Goal: Task Accomplishment & Management: Manage account settings

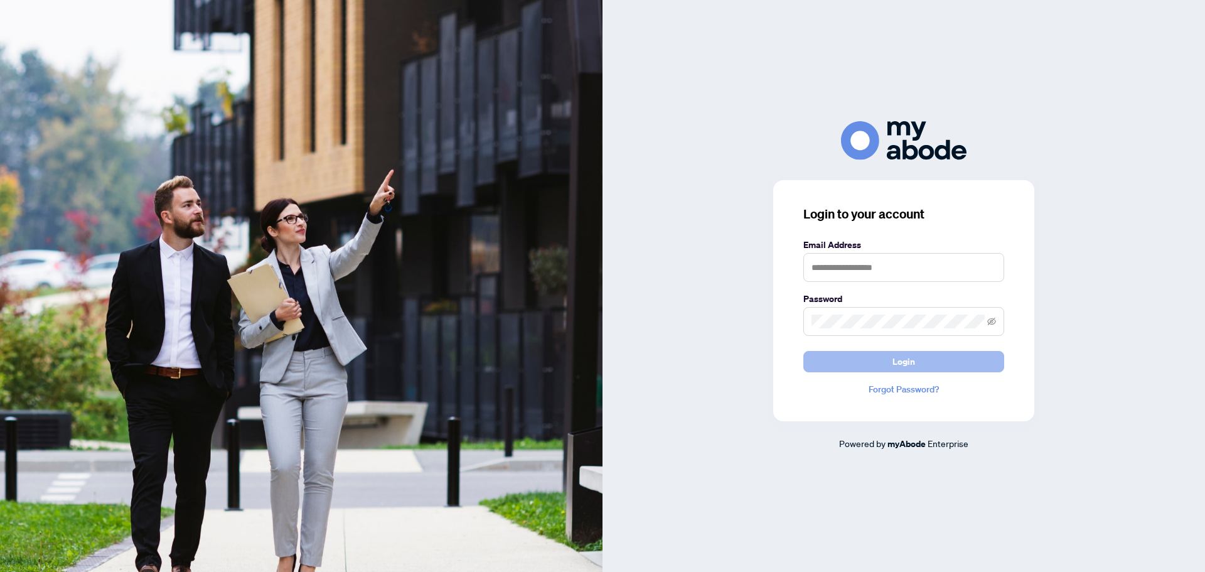
click at [900, 357] on span "Login" at bounding box center [904, 361] width 23 height 20
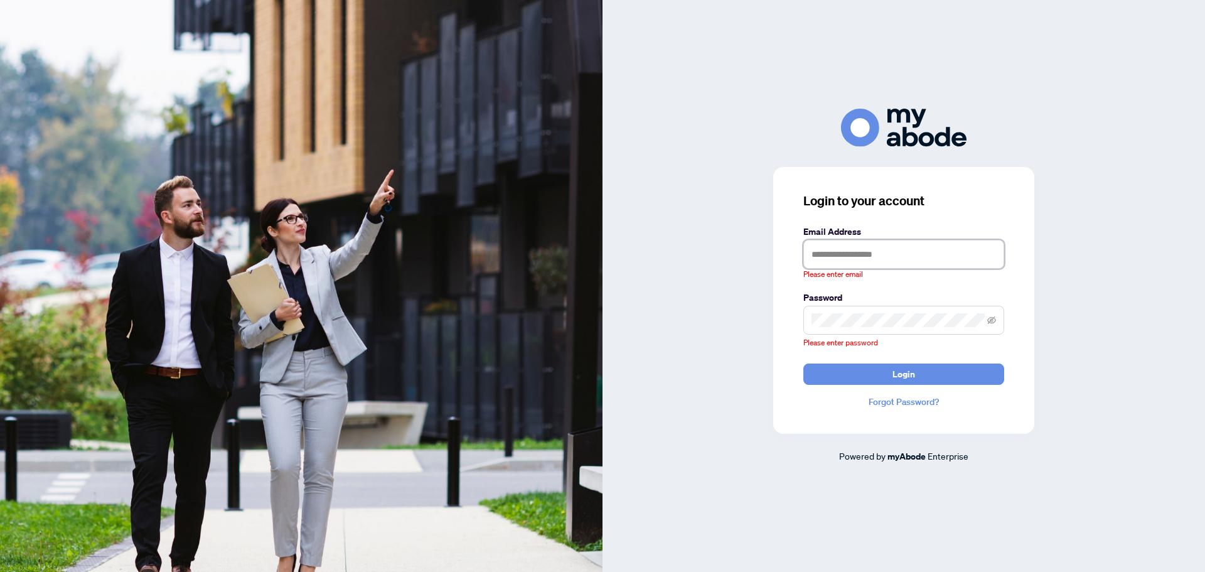
click at [885, 248] on input "text" at bounding box center [903, 254] width 201 height 29
type input "**********"
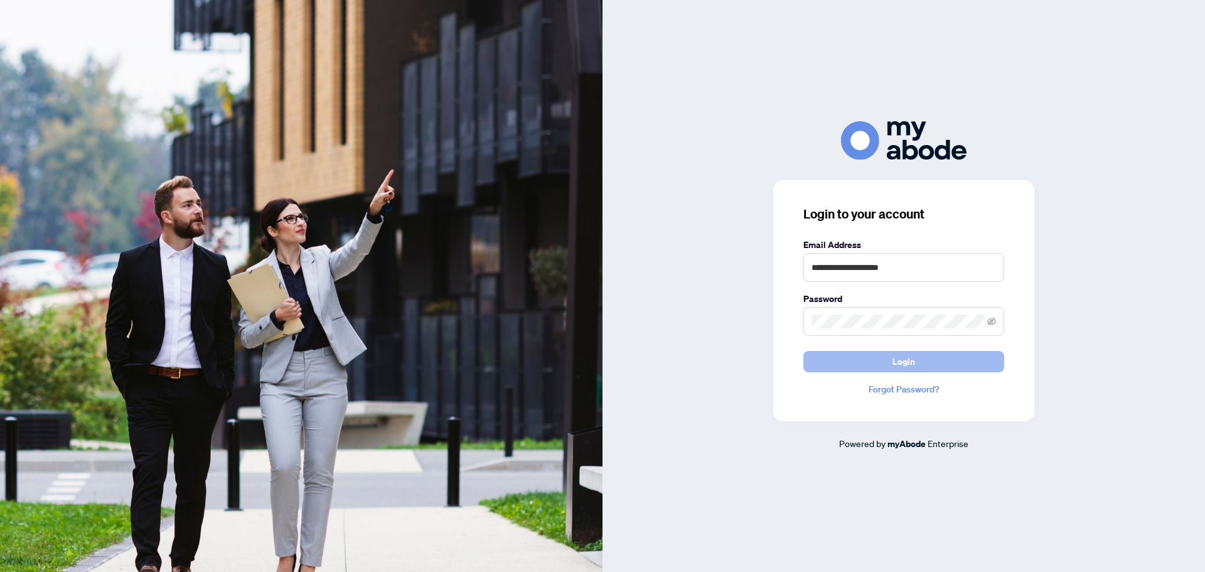
click at [860, 359] on button "Login" at bounding box center [903, 361] width 201 height 21
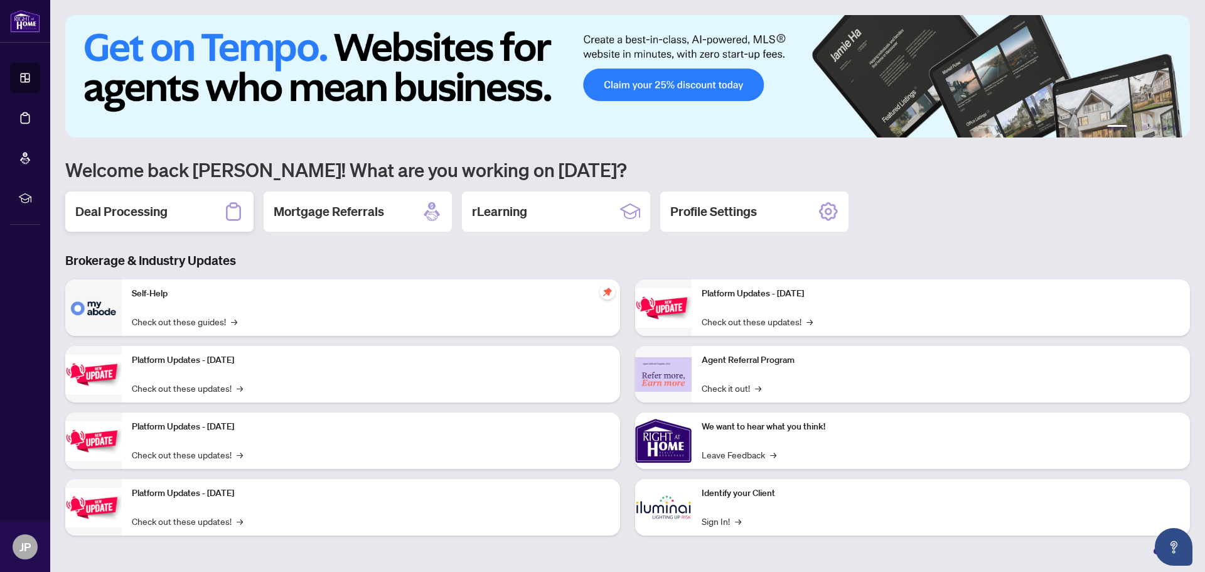
click at [153, 210] on h2 "Deal Processing" at bounding box center [121, 212] width 92 height 18
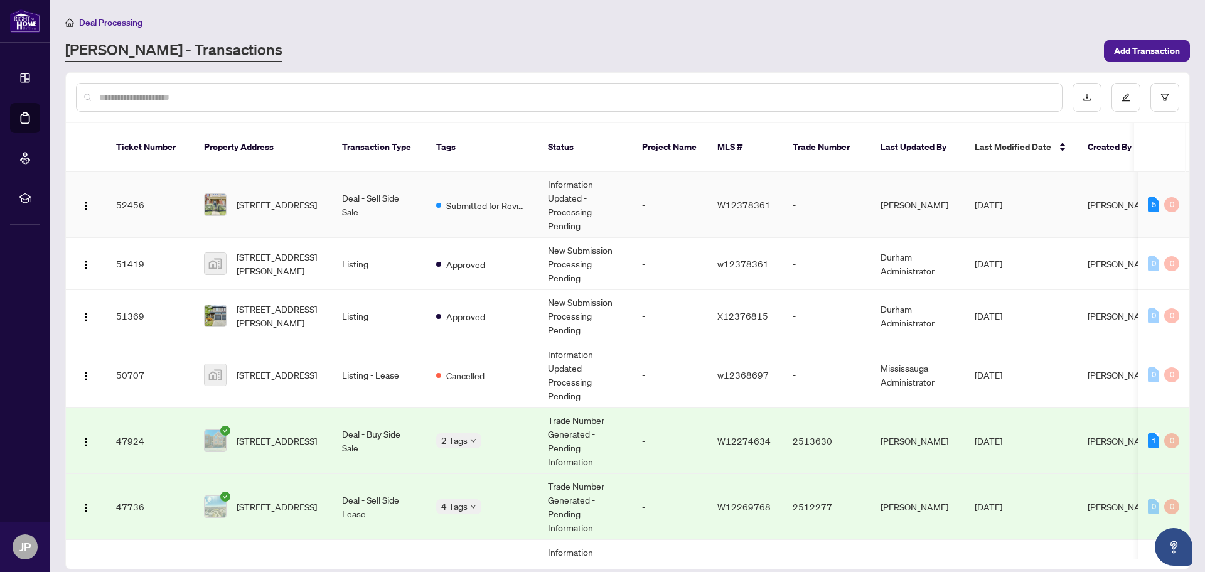
click at [340, 183] on td "Deal - Sell Side Sale" at bounding box center [379, 205] width 94 height 66
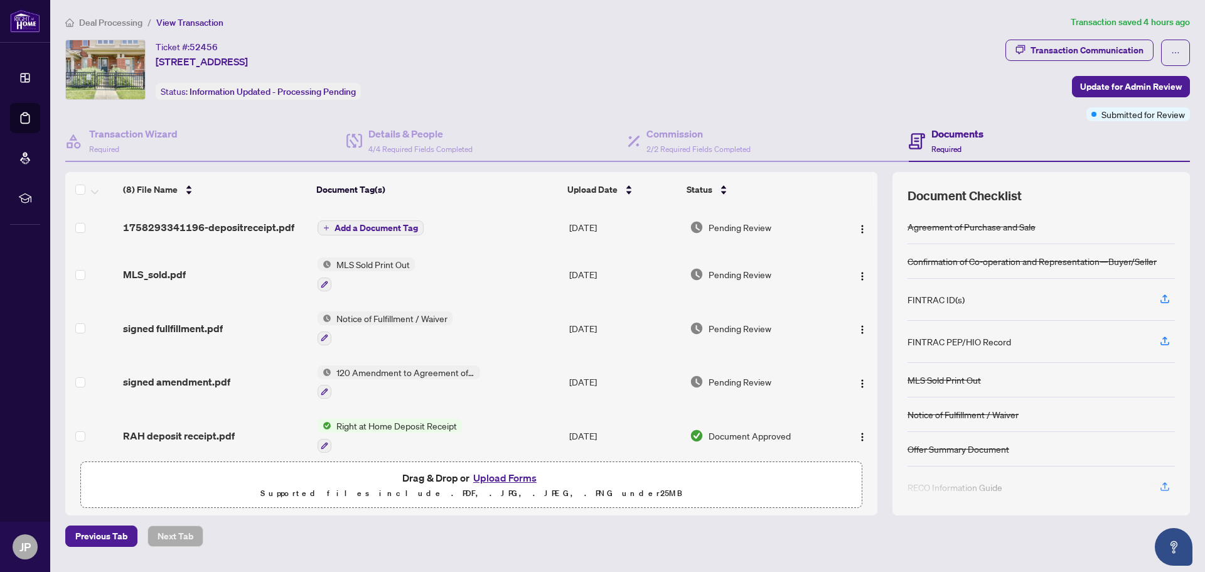
click at [498, 478] on button "Upload Forms" at bounding box center [504, 477] width 71 height 16
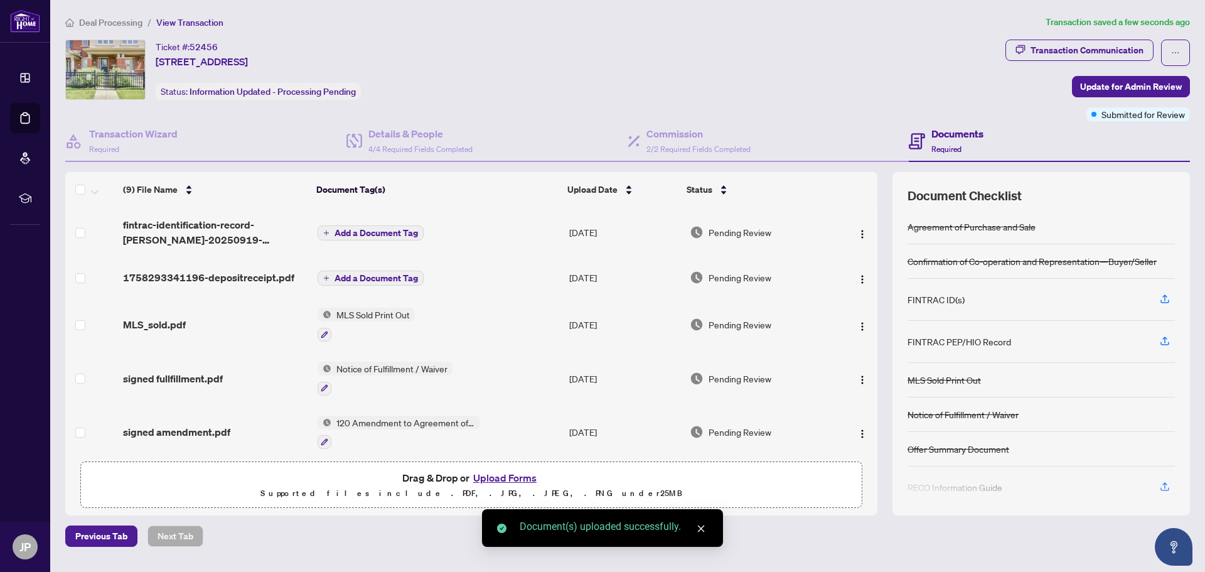
click at [382, 230] on span "Add a Document Tag" at bounding box center [376, 232] width 83 height 9
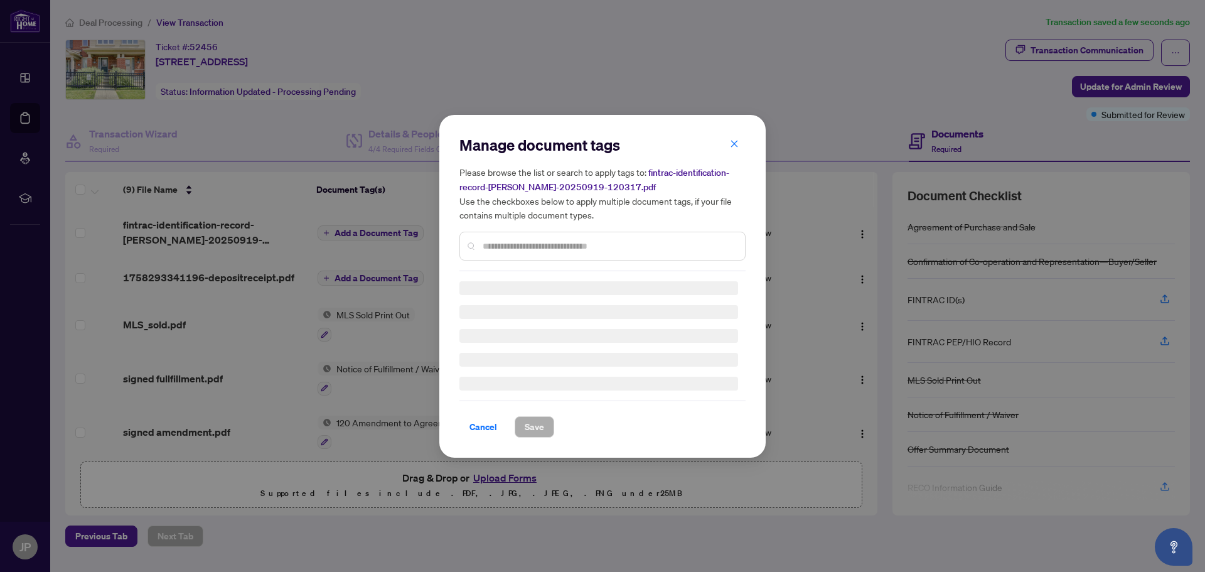
click at [495, 252] on div "Manage document tags Please browse the list or search to apply tags to: fintrac…" at bounding box center [602, 286] width 286 height 303
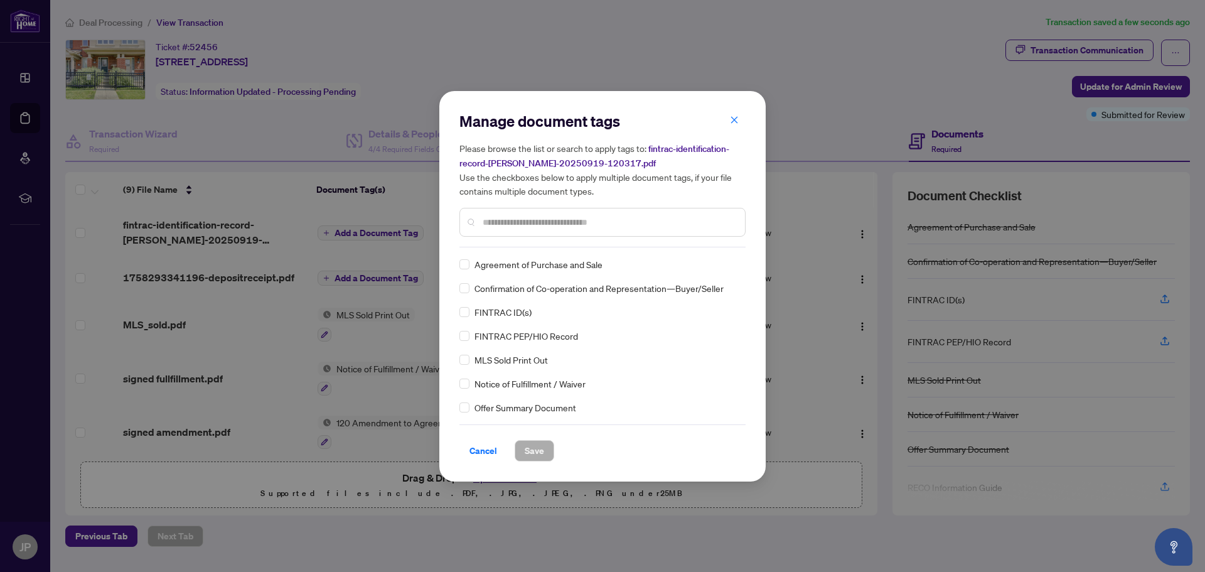
click at [504, 220] on input "text" at bounding box center [609, 222] width 252 height 14
type input "***"
click at [532, 453] on span "Save" at bounding box center [534, 451] width 19 height 20
